Goal: Information Seeking & Learning: Learn about a topic

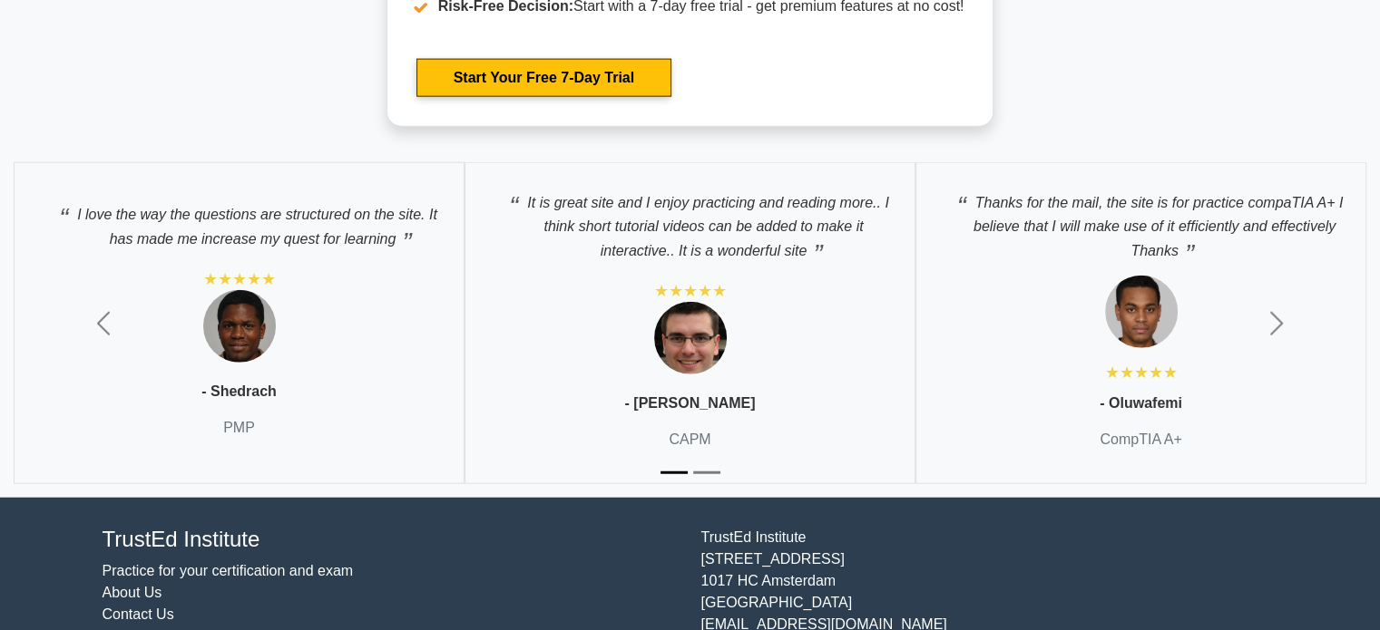
scroll to position [4431, 0]
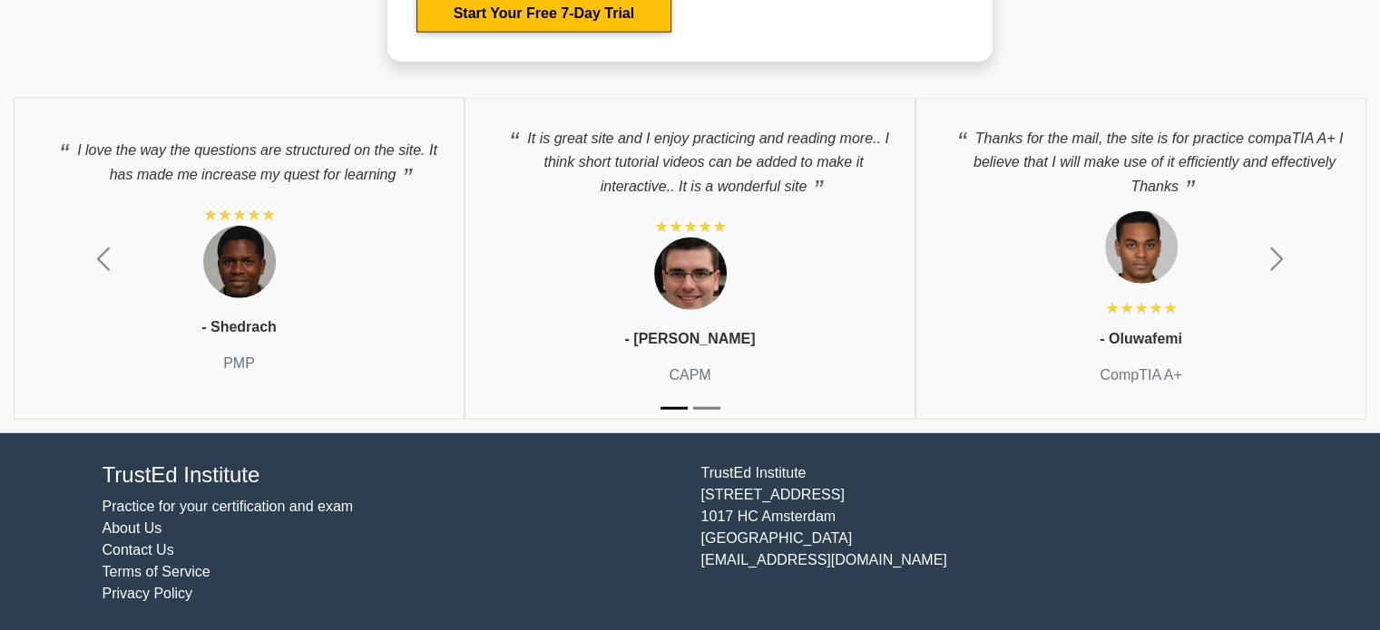
click at [176, 510] on link "Practice for your certification and exam" at bounding box center [228, 506] width 251 height 15
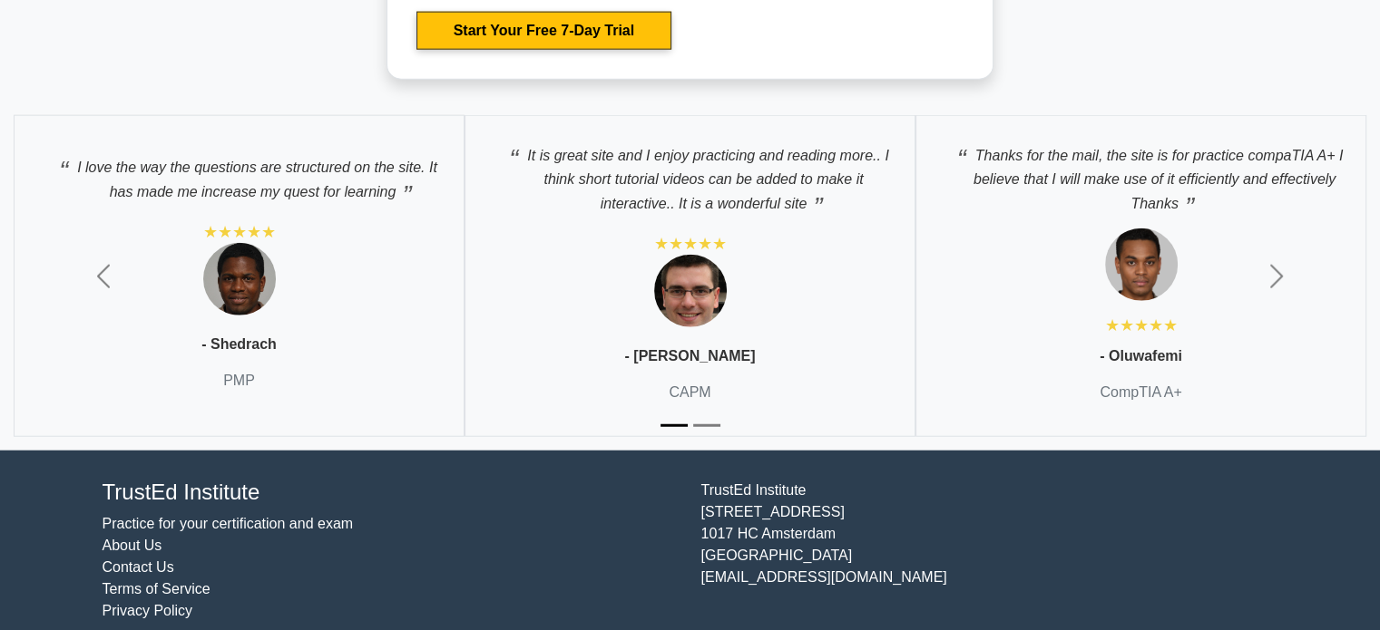
scroll to position [4431, 0]
